Goal: Task Accomplishment & Management: Manage account settings

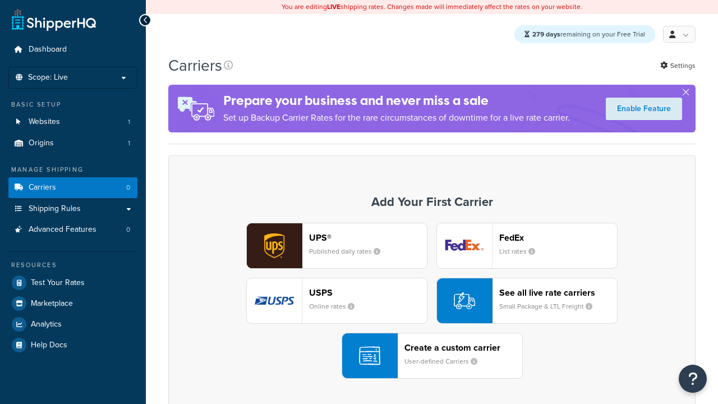
click at [337, 246] on div "UPS® Published daily rates" at bounding box center [368, 245] width 118 height 27
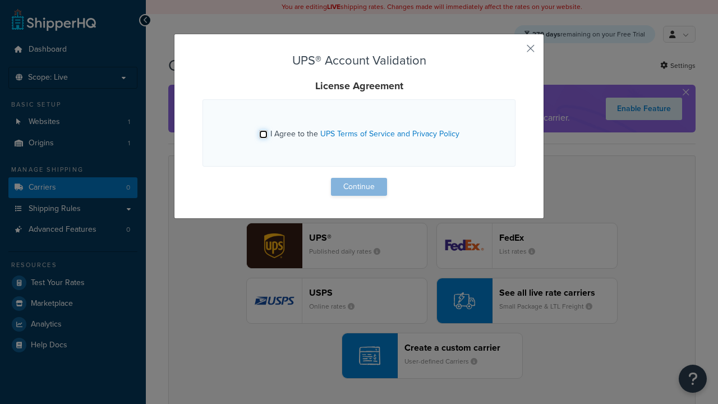
click at [264, 134] on input "I Agree to the UPS Terms of Service and Privacy Policy" at bounding box center [263, 134] width 8 height 8
checkbox input "true"
click at [359, 187] on button "Continue" at bounding box center [359, 187] width 56 height 18
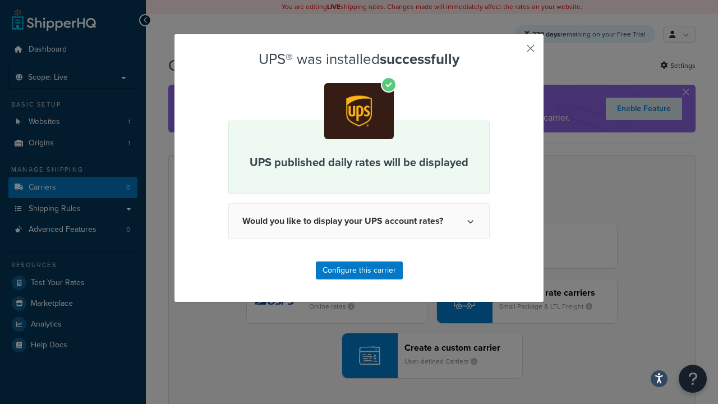
click at [514, 52] on button "button" at bounding box center [514, 52] width 3 height 3
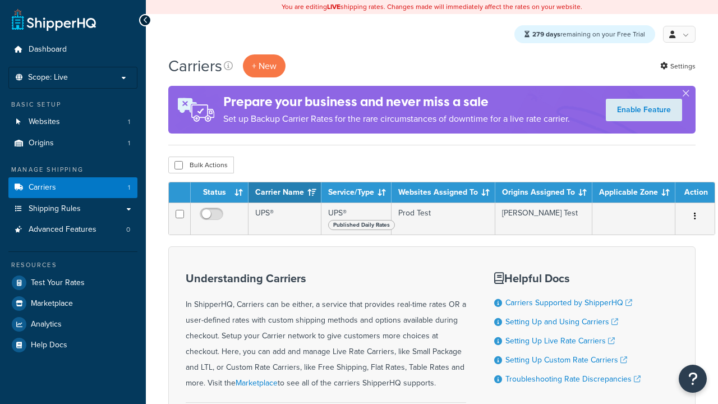
click at [219, 194] on th "Status" at bounding box center [220, 192] width 58 height 20
click at [284, 194] on th "Carrier Name" at bounding box center [285, 192] width 73 height 20
click at [355, 194] on th "Service/Type" at bounding box center [357, 192] width 70 height 20
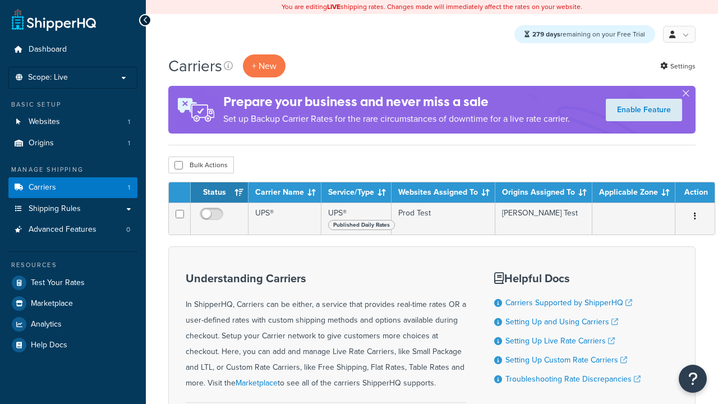
click at [355, 194] on th "Service/Type" at bounding box center [357, 192] width 70 height 20
click at [441, 194] on th "Websites Assigned To" at bounding box center [444, 192] width 104 height 20
click at [539, 194] on th "Origins Assigned To" at bounding box center [544, 192] width 97 height 20
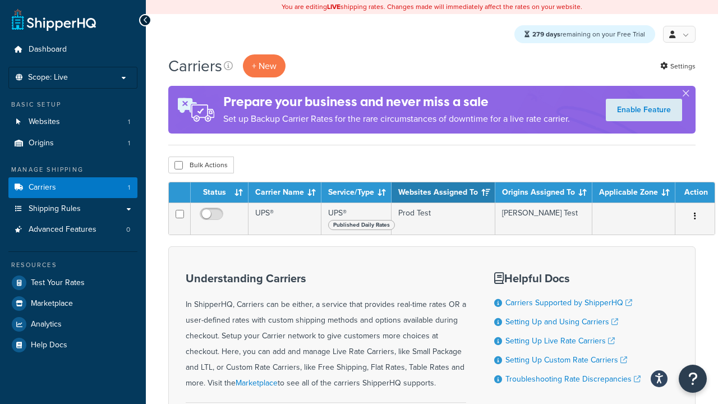
click at [628, 194] on th "Applicable Zone" at bounding box center [634, 192] width 83 height 20
click at [689, 194] on th "Action" at bounding box center [695, 192] width 39 height 20
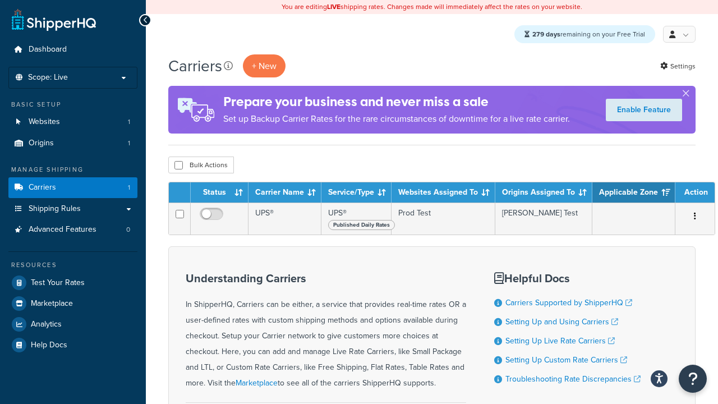
click at [689, 194] on th "Action" at bounding box center [695, 192] width 39 height 20
click at [228, 66] on icon at bounding box center [228, 65] width 9 height 9
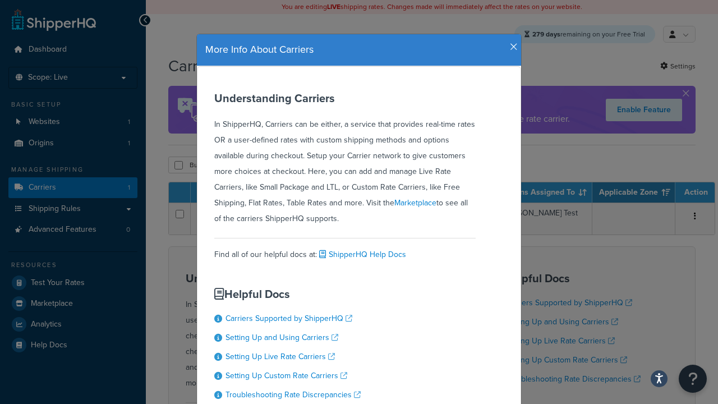
click at [511, 43] on icon "button" at bounding box center [514, 47] width 8 height 10
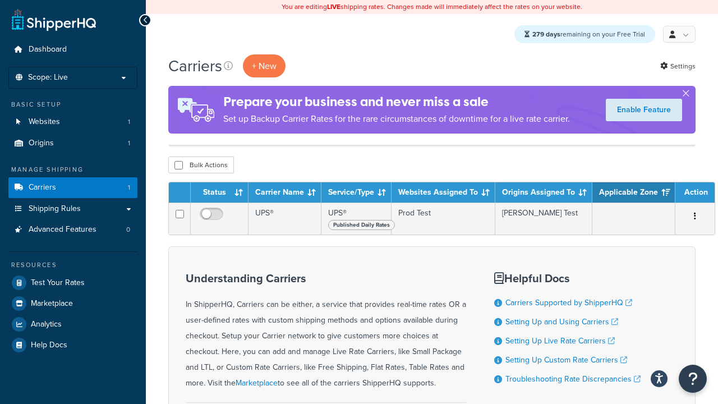
scroll to position [126, 0]
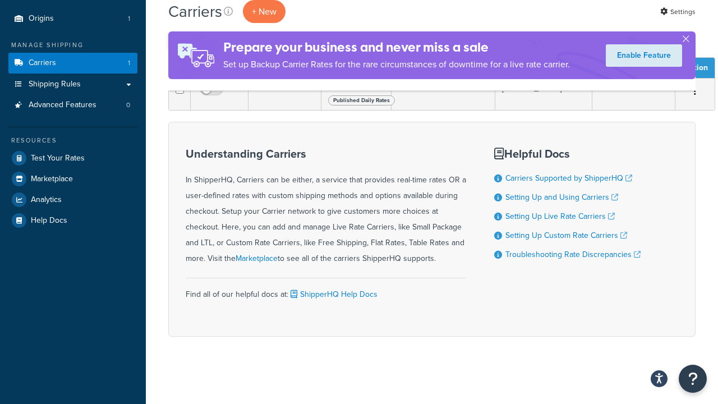
click at [178, 45] on input "checkbox" at bounding box center [179, 40] width 8 height 8
checkbox input "true"
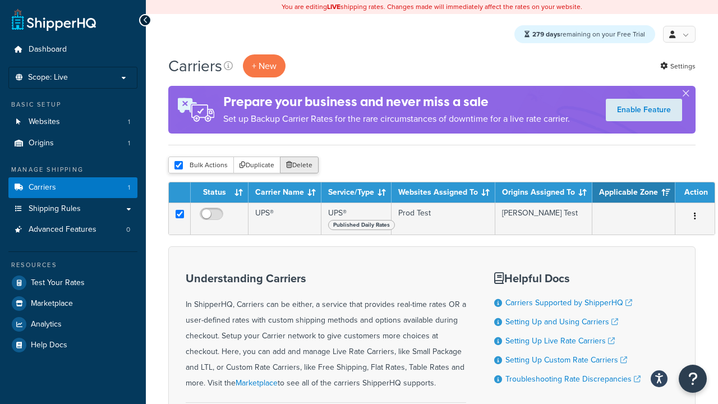
click at [299, 166] on button "Delete" at bounding box center [299, 165] width 39 height 17
